Goal: Entertainment & Leisure: Browse casually

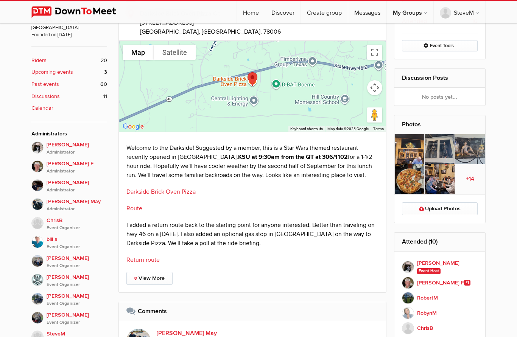
scroll to position [251, 0]
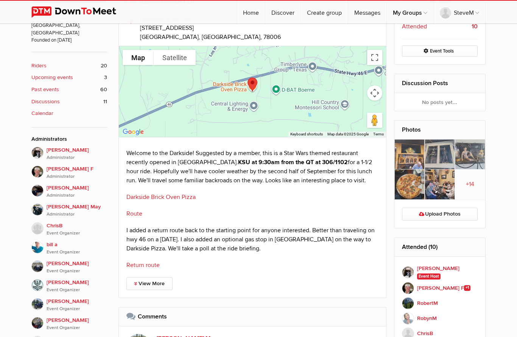
click at [425, 167] on img at bounding box center [440, 155] width 30 height 30
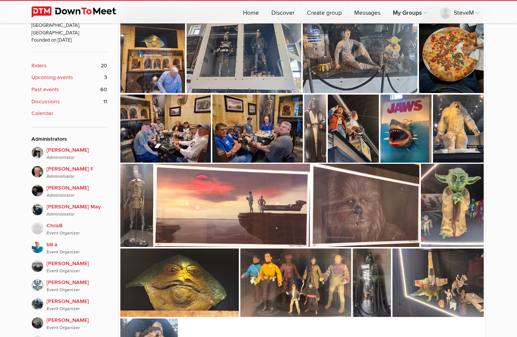
scroll to position [153, 0]
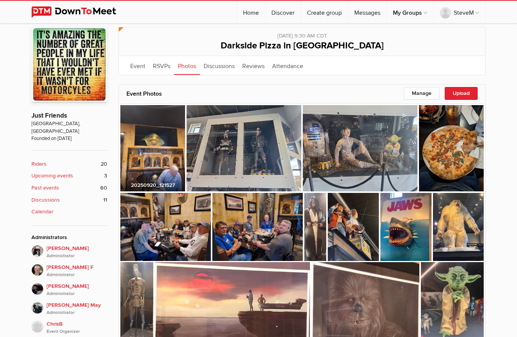
click at [165, 150] on img at bounding box center [152, 148] width 65 height 86
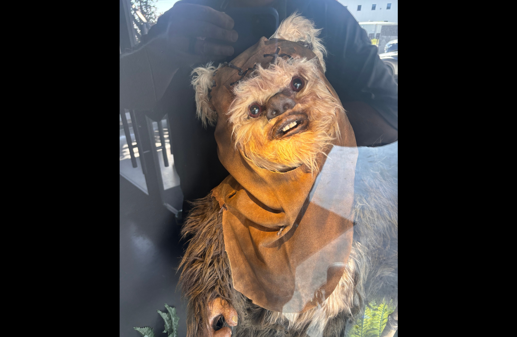
scroll to position [460, 0]
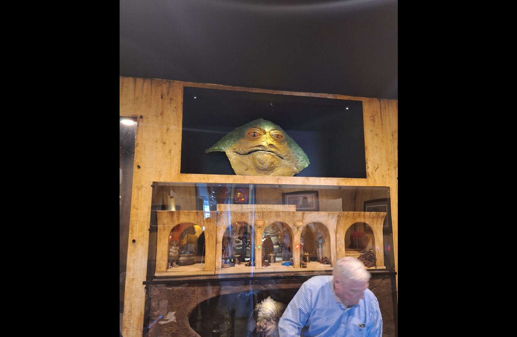
scroll to position [258, 0]
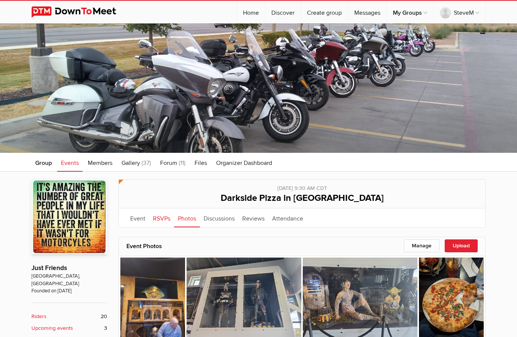
click at [161, 219] on link "RSVPs" at bounding box center [161, 218] width 25 height 19
